Goal: Task Accomplishment & Management: Use online tool/utility

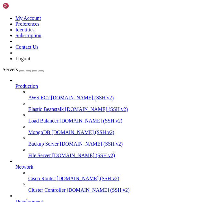
scroll to position [627, 0]
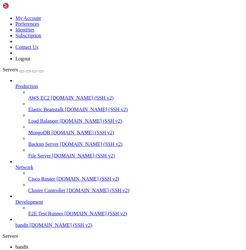
scroll to position [1205, 0]
drag, startPoint x: 104, startPoint y: 539, endPoint x: 122, endPoint y: 541, distance: 18.1
drag, startPoint x: 105, startPoint y: 542, endPoint x: 150, endPoint y: 551, distance: 45.8
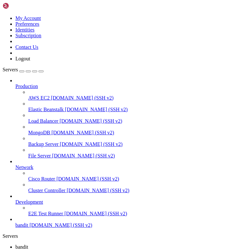
click at [111, 202] on div "" at bounding box center [129, 253] width 228 height 6
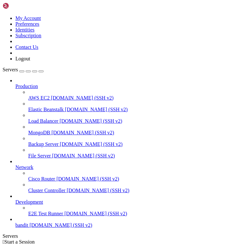
click at [28, 202] on span "bandit" at bounding box center [21, 224] width 13 height 5
click at [111, 202] on div "" at bounding box center [129, 253] width 228 height 6
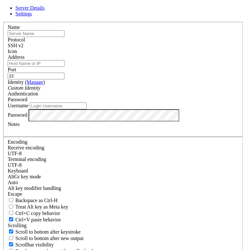
scroll to position [39, 0]
click at [77, 109] on input "Username" at bounding box center [58, 105] width 57 height 7
type input "bandit1"
click at [64, 67] on input "Address" at bounding box center [36, 63] width 57 height 7
type input "[DOMAIN_NAME]"
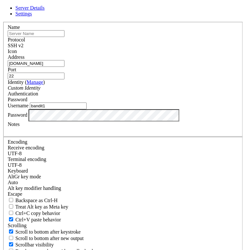
scroll to position [0, 0]
click at [64, 37] on input "text" at bounding box center [36, 33] width 57 height 7
type input "bandit"
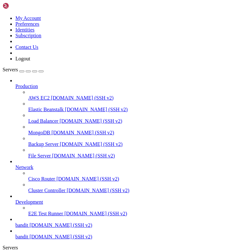
scroll to position [26, 0]
click at [44, 202] on span "[DOMAIN_NAME] (SSH v2)" at bounding box center [61, 235] width 63 height 5
click at [35, 202] on span "[DOMAIN_NAME] (SSH v2)" at bounding box center [61, 235] width 63 height 5
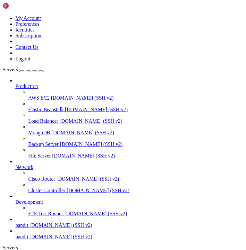
click at [28, 202] on span "bandit" at bounding box center [21, 224] width 13 height 5
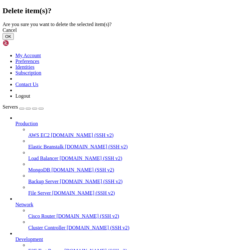
click at [14, 40] on button "OK" at bounding box center [8, 36] width 11 height 7
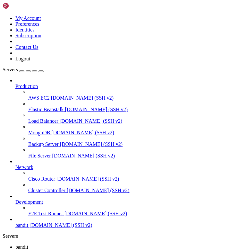
scroll to position [366, 0]
drag, startPoint x: 129, startPoint y: 468, endPoint x: 109, endPoint y: 554, distance: 88.2
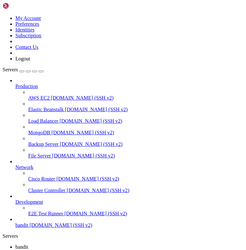
click at [43, 202] on span "Development" at bounding box center [29, 201] width 28 height 5
click at [15, 199] on icon at bounding box center [15, 199] width 0 height 0
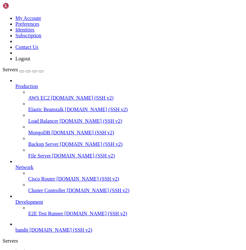
scroll to position [0, 0]
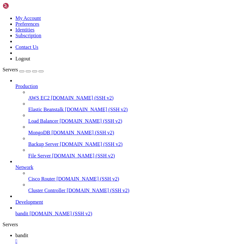
click at [53, 202] on span "[DOMAIN_NAME] (SSH v2)" at bounding box center [61, 212] width 63 height 5
click at [146, 202] on div "" at bounding box center [129, 253] width 228 height 6
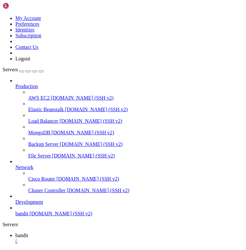
click at [144, 202] on div "" at bounding box center [129, 253] width 228 height 6
